Goal: Information Seeking & Learning: Find contact information

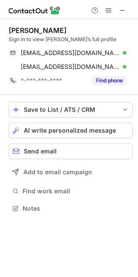
scroll to position [202, 138]
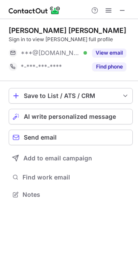
scroll to position [4, 4]
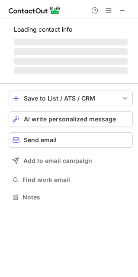
scroll to position [202, 138]
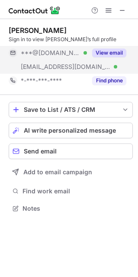
click at [51, 58] on div "***@aol.com Verified" at bounding box center [48, 53] width 79 height 14
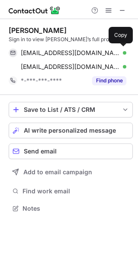
click at [51, 58] on div "diego1917@aol.com Verified Send email Copy" at bounding box center [68, 53] width 118 height 14
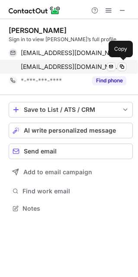
click at [66, 64] on span "diego_sanchez@navyfederal.org" at bounding box center [70, 67] width 99 height 8
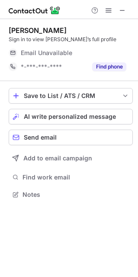
scroll to position [192, 138]
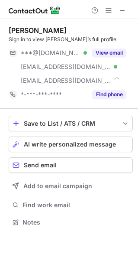
scroll to position [216, 138]
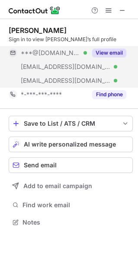
click at [45, 60] on div "[EMAIL_ADDRESS][DOMAIN_NAME] Verified" at bounding box center [48, 67] width 79 height 14
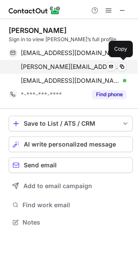
click at [48, 66] on span "tony.biel@inpwrd.com" at bounding box center [70, 67] width 99 height 8
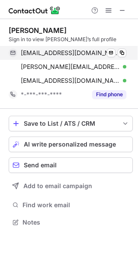
click at [61, 50] on span "tonybiel@gmail.com" at bounding box center [70, 53] width 99 height 8
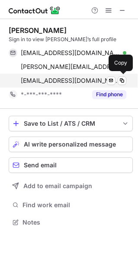
click at [36, 82] on span "tbiel@flipboard.com" at bounding box center [70, 81] width 99 height 8
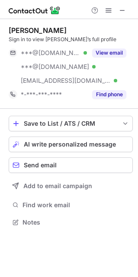
scroll to position [216, 138]
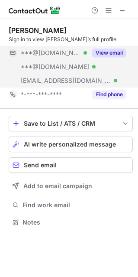
click at [51, 63] on span "***@yahoo.com" at bounding box center [55, 67] width 69 height 8
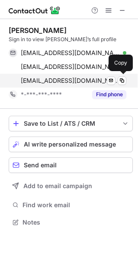
click at [55, 78] on span "abrown@meals-on-wheels.org" at bounding box center [70, 81] width 99 height 8
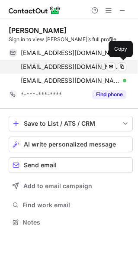
click at [63, 64] on span "amiembrown@yahoo.com" at bounding box center [70, 67] width 99 height 8
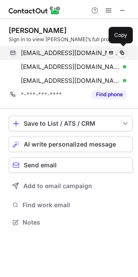
click at [55, 51] on span "amiembrown@gmail.com" at bounding box center [70, 53] width 99 height 8
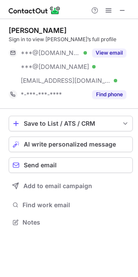
scroll to position [216, 138]
